Goal: Task Accomplishment & Management: Manage account settings

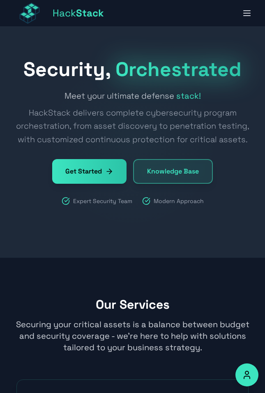
click at [244, 11] on icon "button" at bounding box center [246, 11] width 7 height 0
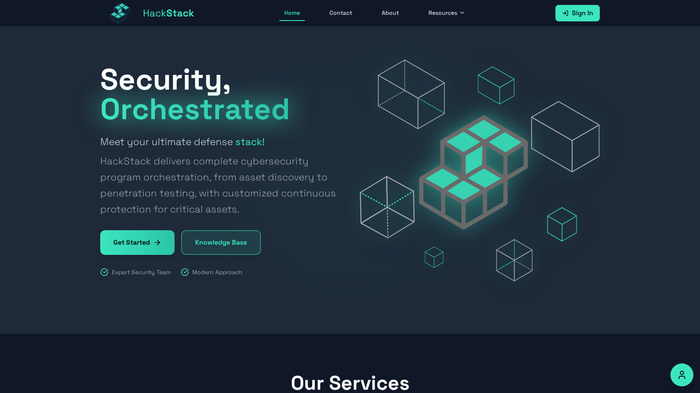
click at [264, 8] on span "Sign In" at bounding box center [582, 13] width 21 height 10
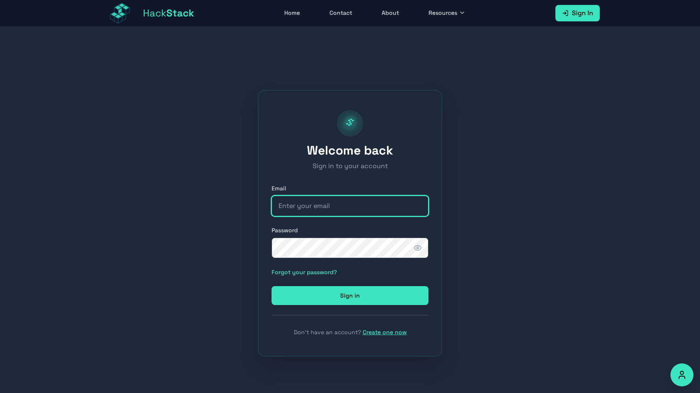
click at [264, 213] on input "email" at bounding box center [349, 205] width 157 height 21
type input "[EMAIL_ADDRESS][DOMAIN_NAME]"
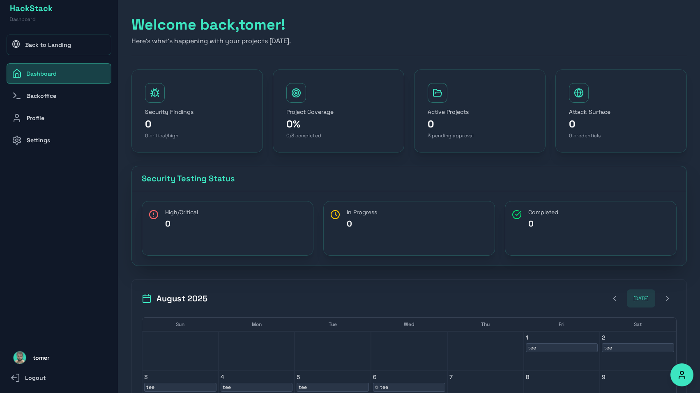
click at [65, 43] on link "Back to Landing" at bounding box center [59, 44] width 105 height 21
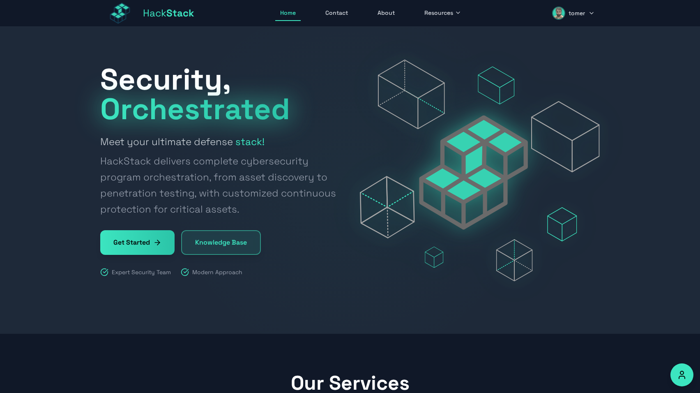
click at [264, 14] on span "tomer" at bounding box center [576, 13] width 16 height 8
click at [264, 87] on button "Sign Out" at bounding box center [560, 90] width 78 height 18
